Goal: Navigation & Orientation: Understand site structure

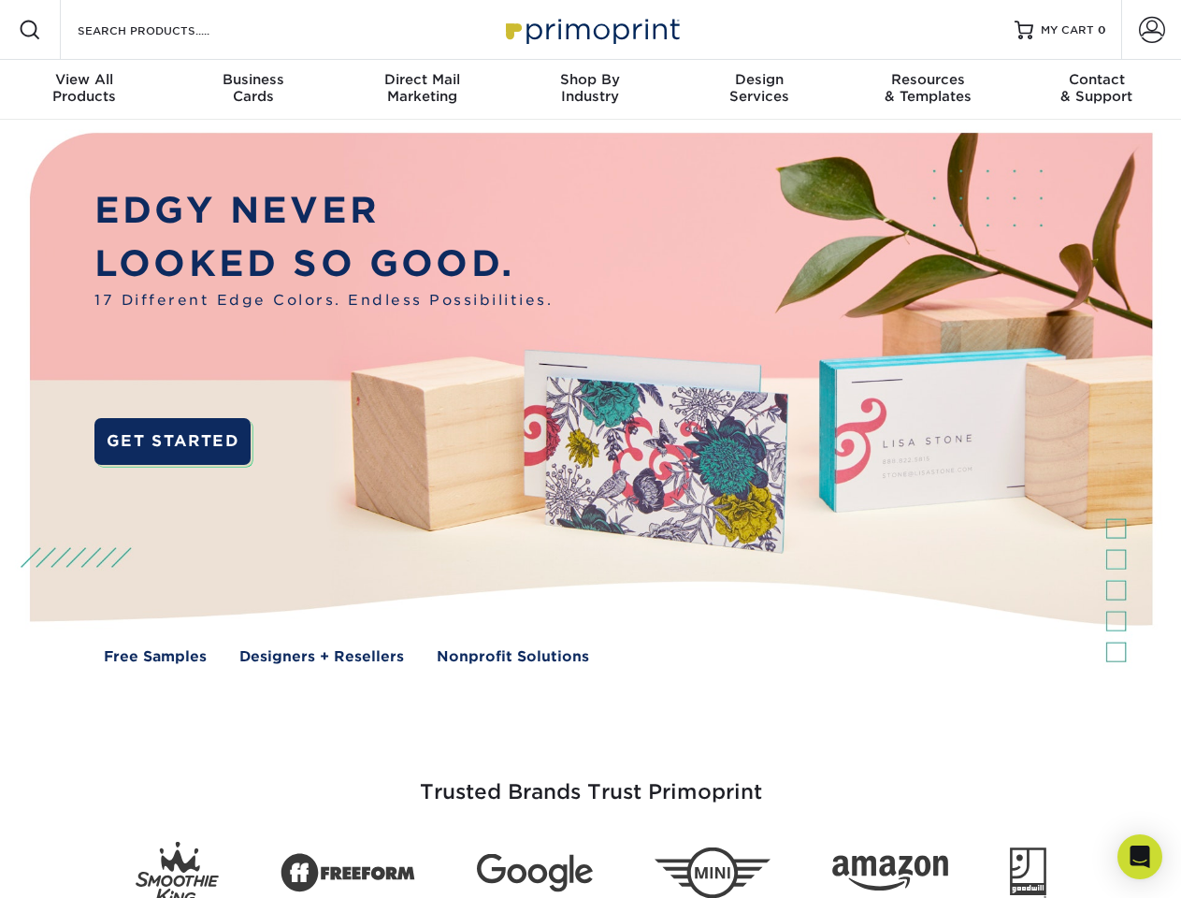
click at [590, 449] on img at bounding box center [590, 412] width 1169 height 585
click at [30, 30] on span at bounding box center [30, 30] width 22 height 22
click at [1151, 30] on span at bounding box center [1152, 30] width 26 height 26
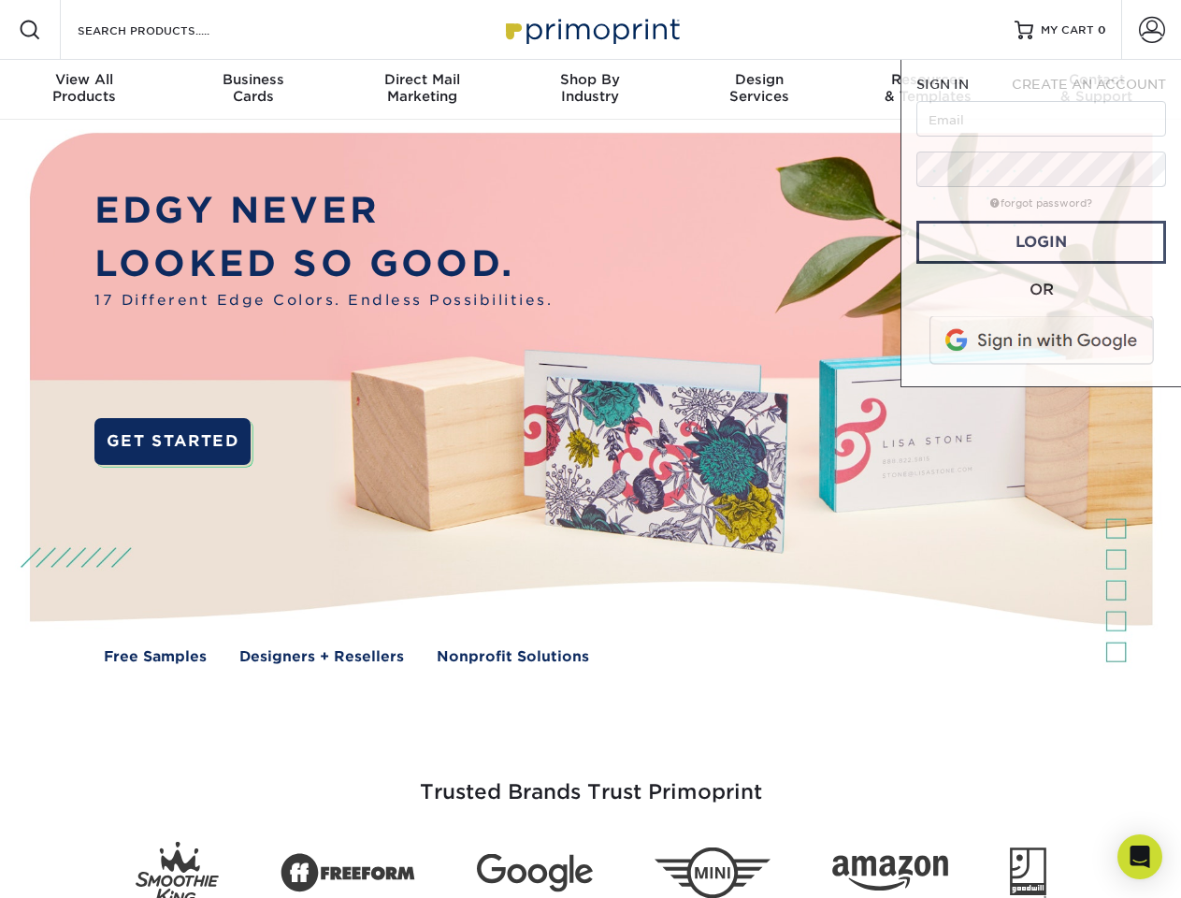
click at [84, 90] on div "View All Products" at bounding box center [84, 88] width 168 height 34
click at [253, 90] on div "Business Cards" at bounding box center [252, 88] width 168 height 34
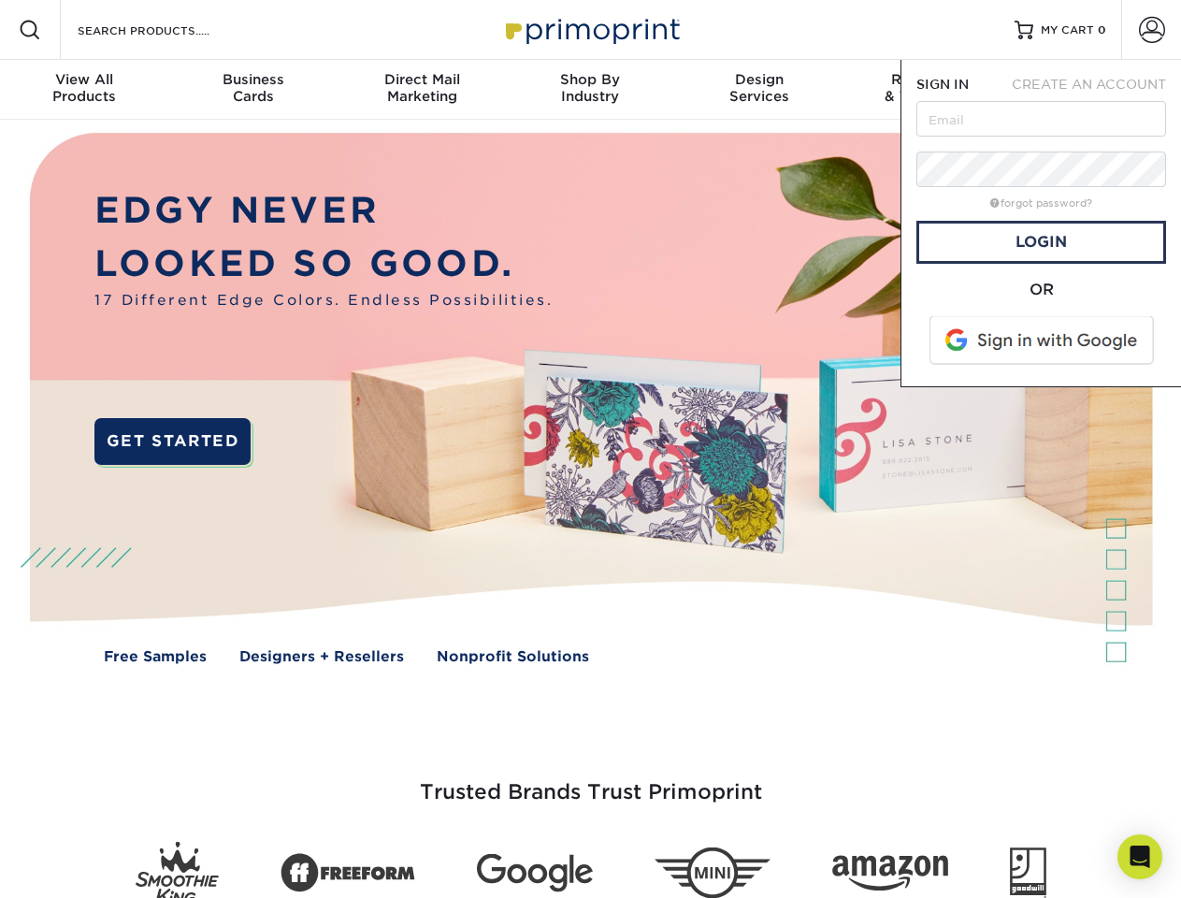
click at [422, 90] on div "Direct Mail Marketing" at bounding box center [422, 88] width 168 height 34
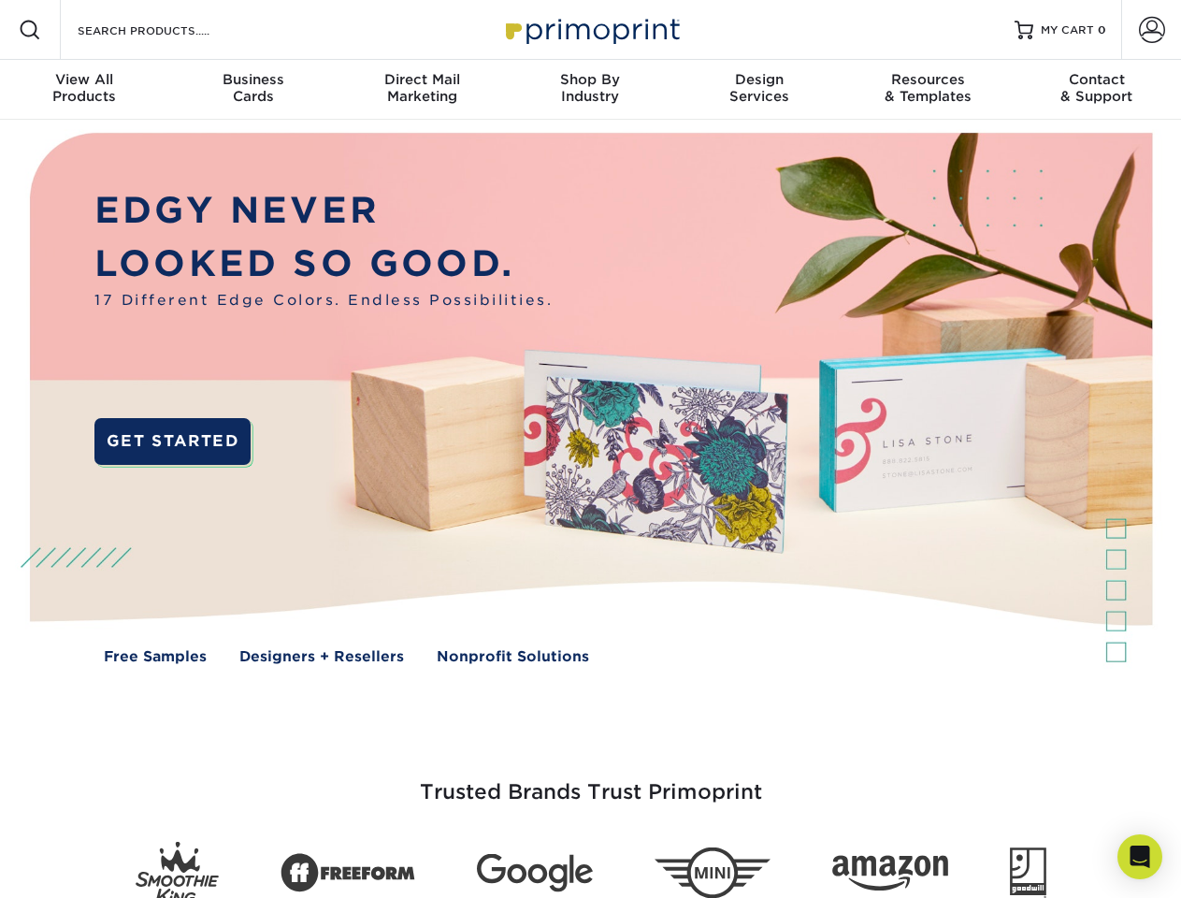
click at [590, 90] on div "Shop By Industry" at bounding box center [590, 88] width 168 height 34
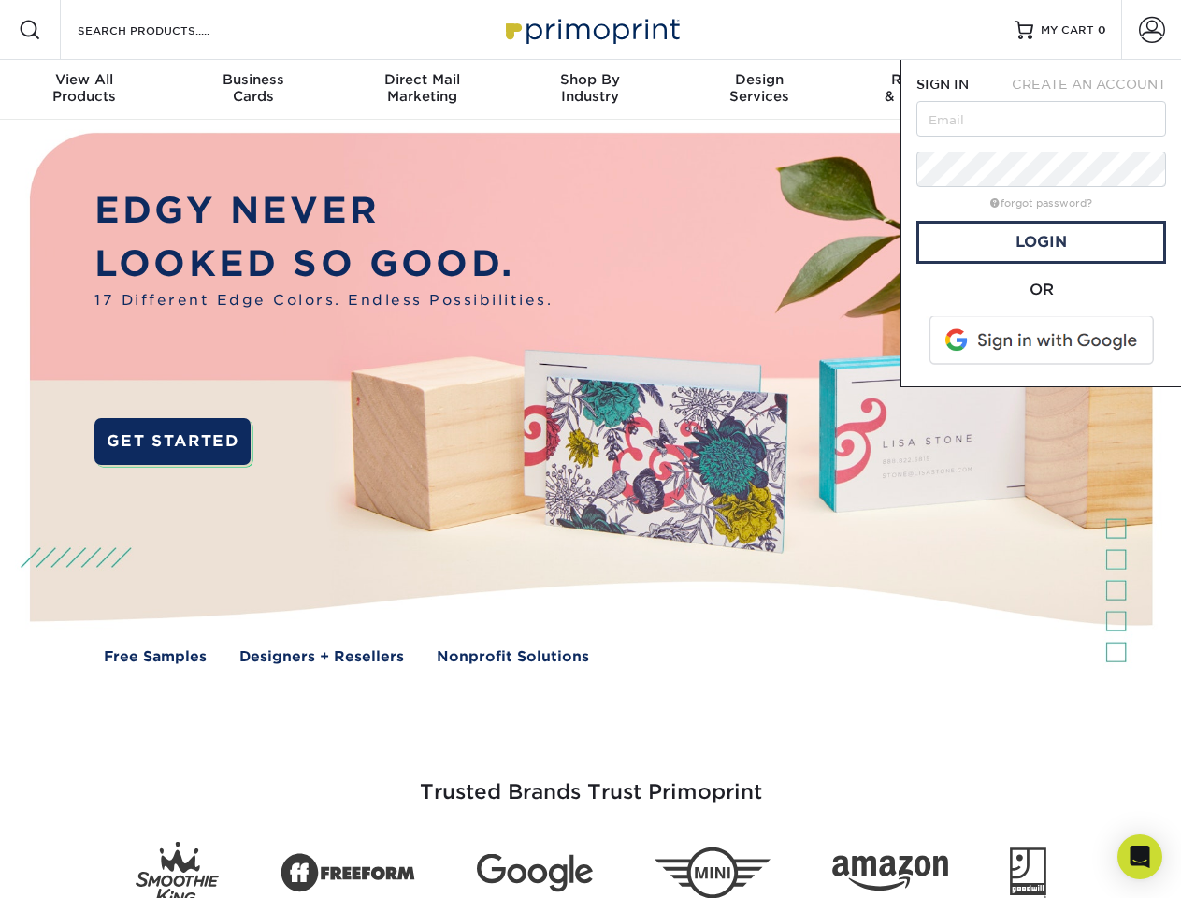
click at [759, 90] on div "Design Services" at bounding box center [759, 88] width 168 height 34
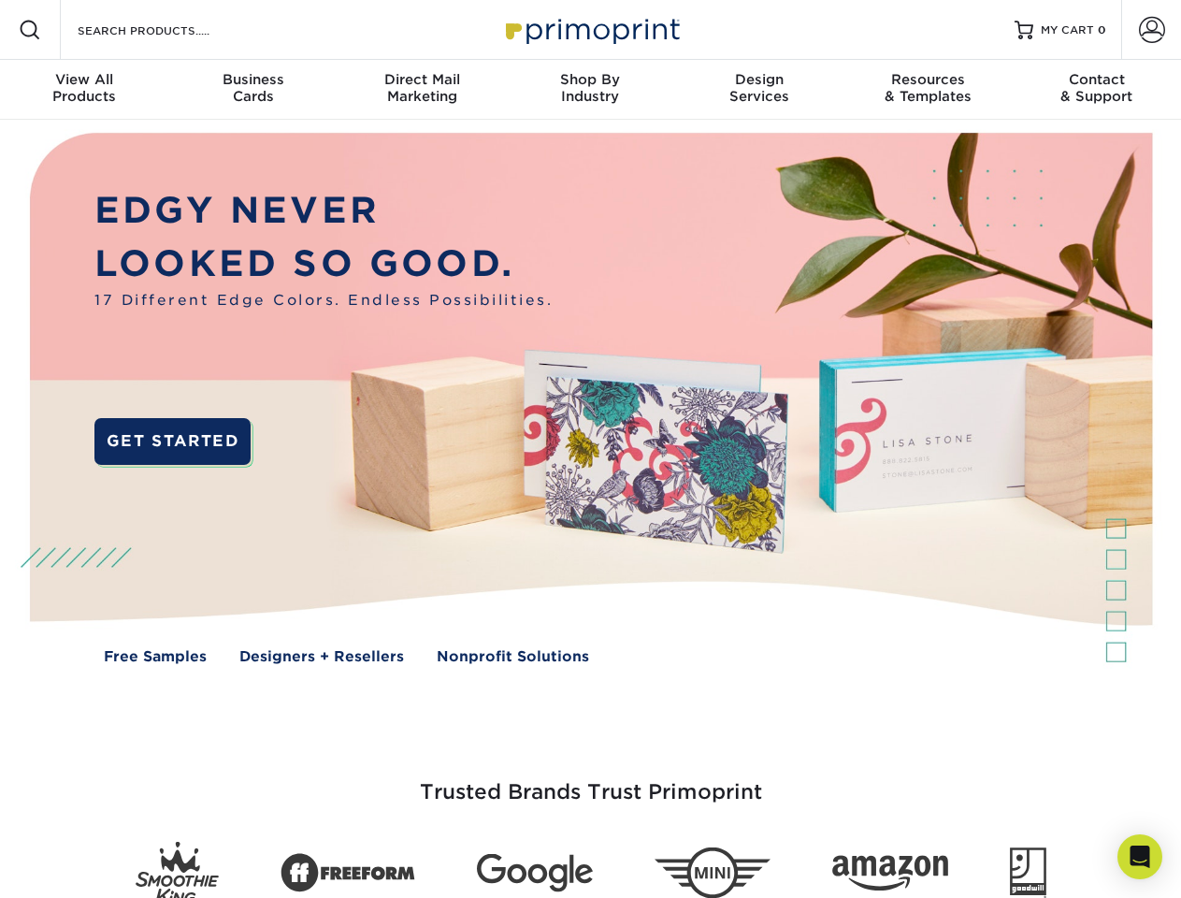
click at [928, 90] on span "SIGN IN" at bounding box center [943, 84] width 52 height 15
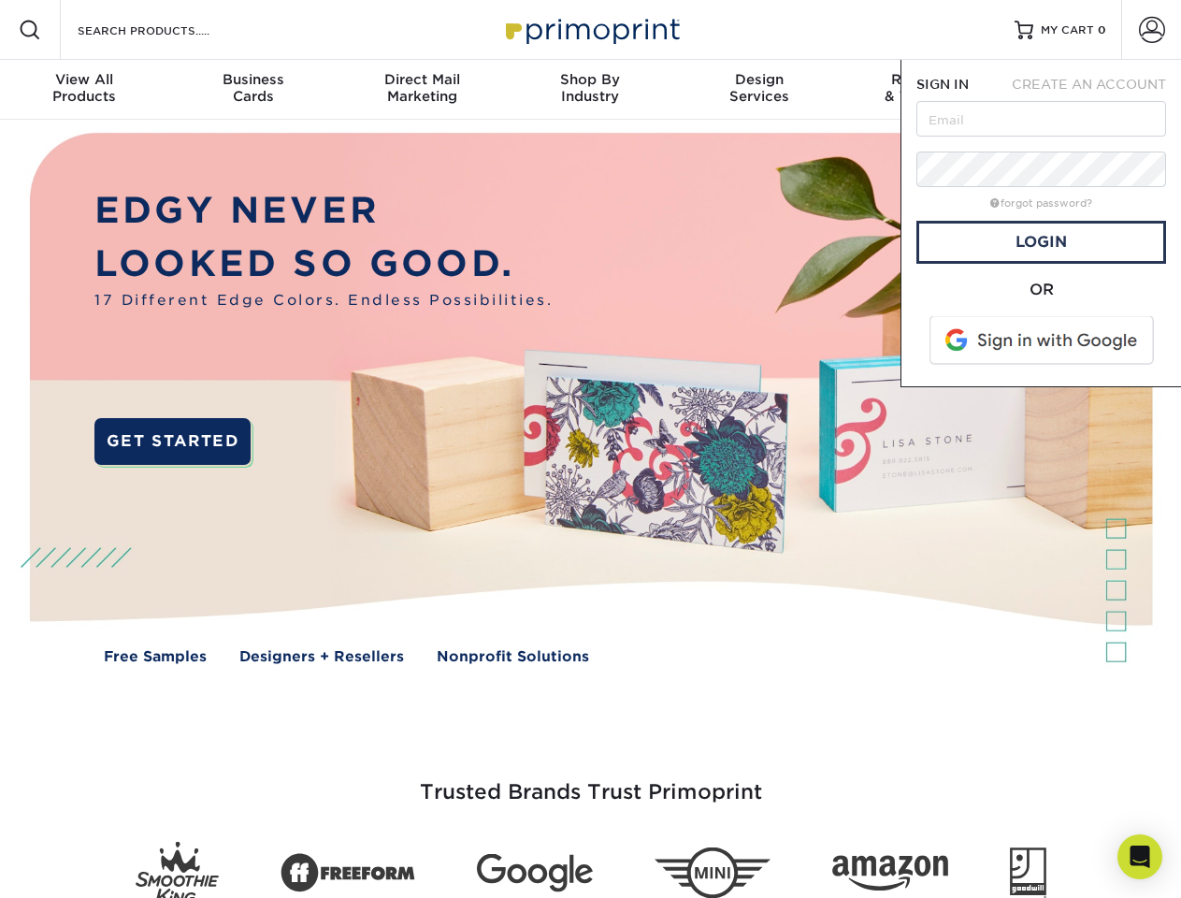
click at [1097, 90] on div "Contact & Support" at bounding box center [1097, 88] width 168 height 34
